Goal: Information Seeking & Learning: Learn about a topic

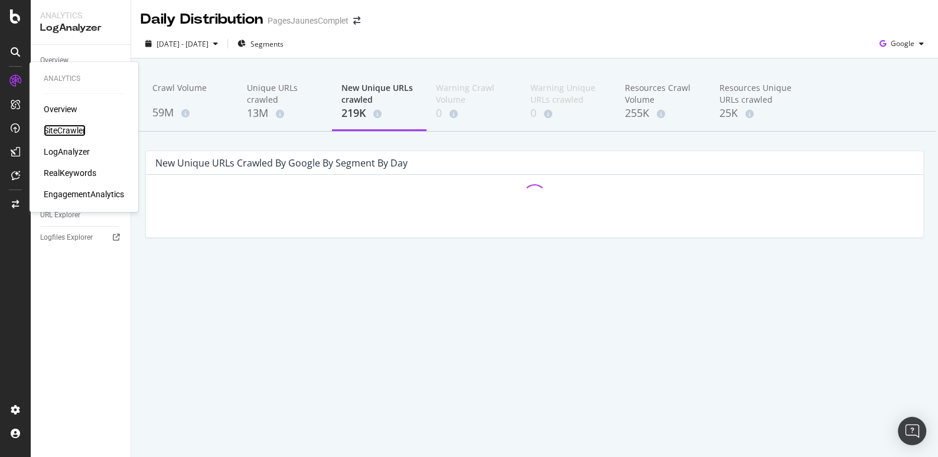
click at [53, 126] on div "SiteCrawler" at bounding box center [65, 131] width 42 height 12
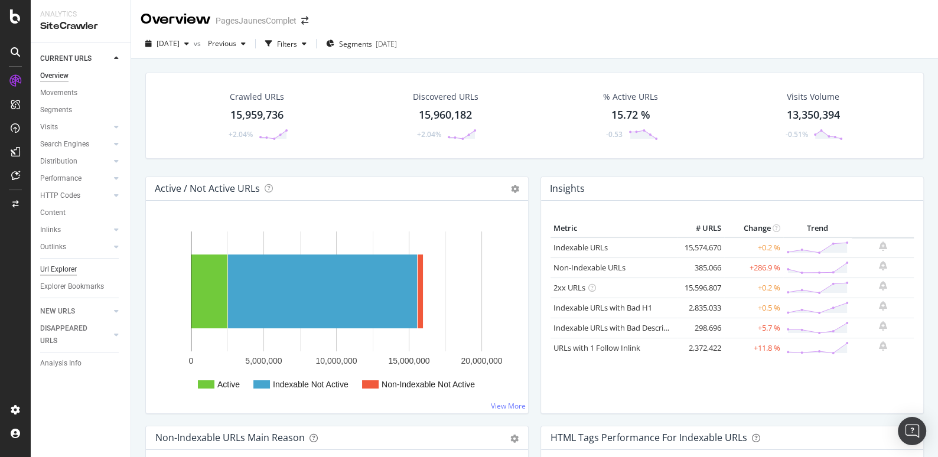
click at [61, 270] on div "Url Explorer" at bounding box center [58, 269] width 37 height 12
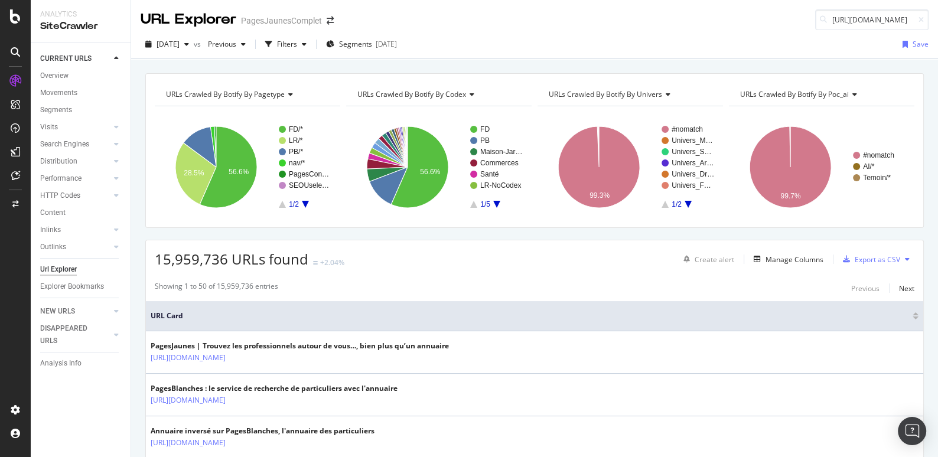
scroll to position [0, 115]
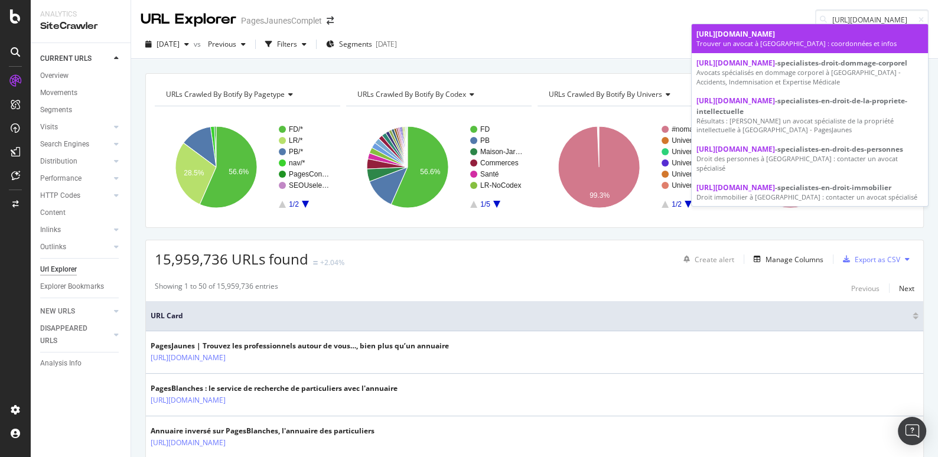
type input "[URL][DOMAIN_NAME]"
click at [798, 40] on div "Trouver un avocat à [GEOGRAPHIC_DATA] : coordonnées et infos" at bounding box center [809, 43] width 227 height 9
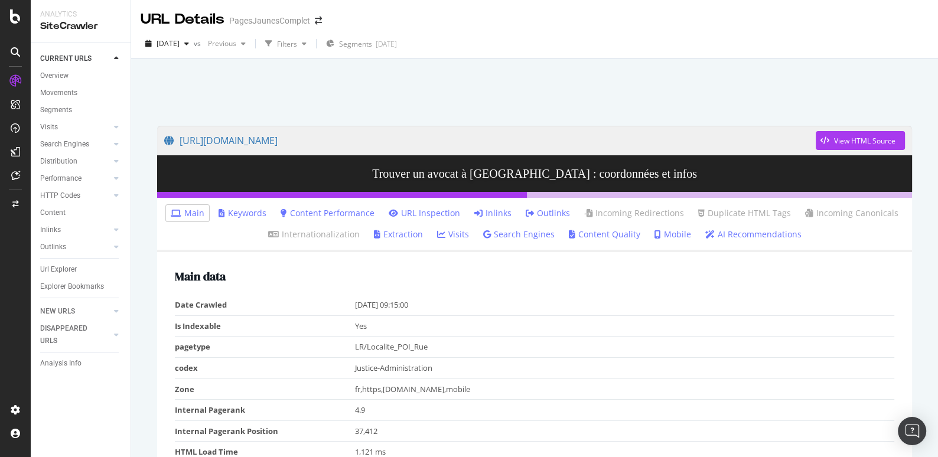
click at [747, 236] on link "AI Recommendations" at bounding box center [753, 235] width 96 height 12
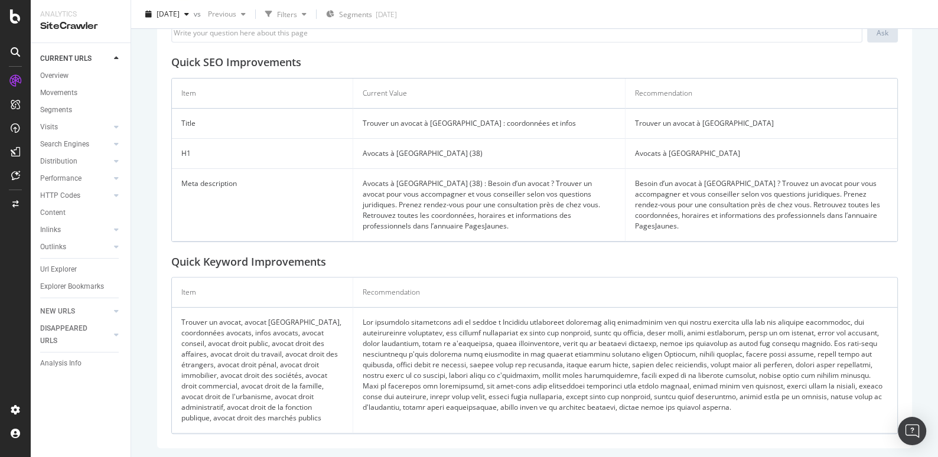
scroll to position [48, 0]
